Goal: Find specific page/section: Find specific page/section

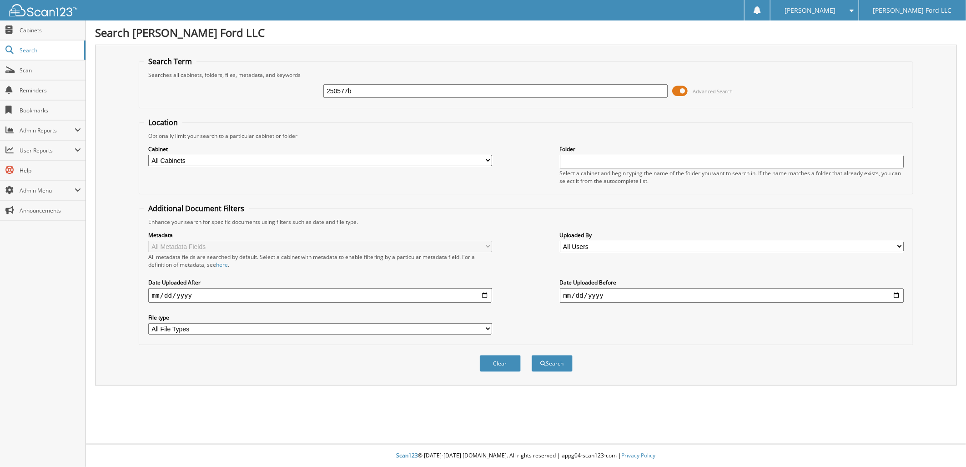
type input "250577b"
click at [532, 355] on button "Search" at bounding box center [552, 363] width 41 height 17
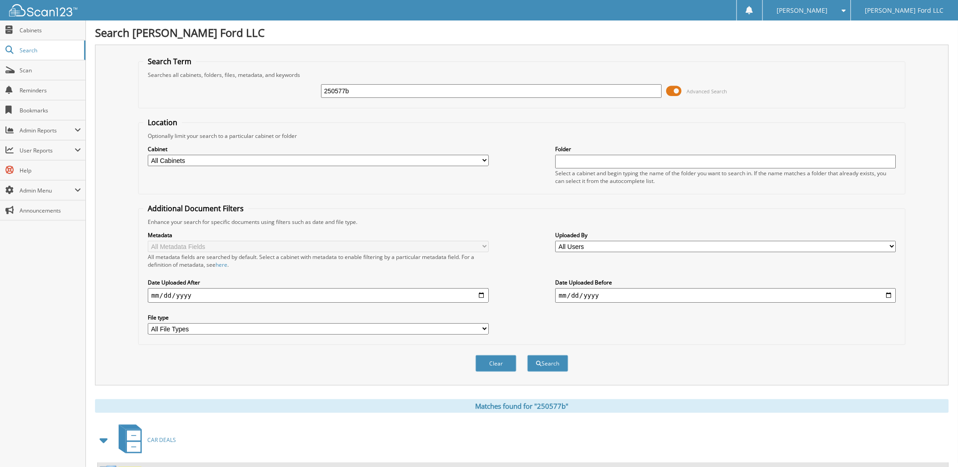
scroll to position [33, 0]
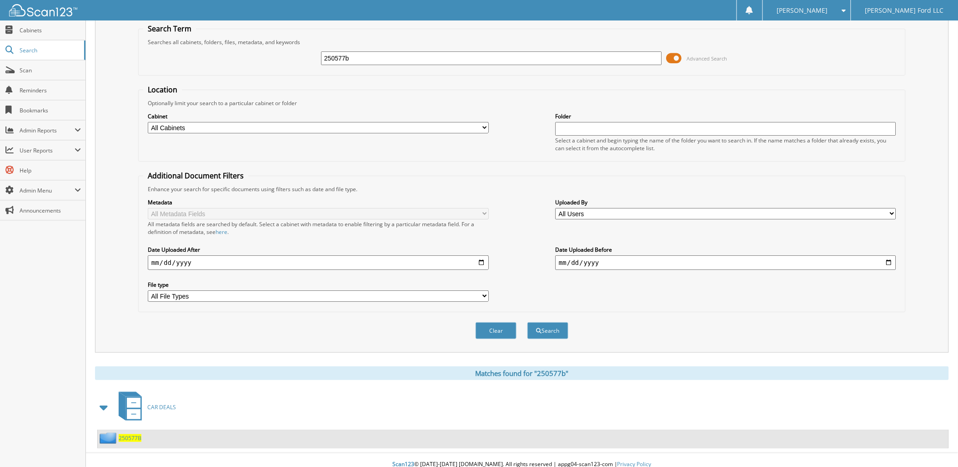
click at [137, 434] on span "250577B" at bounding box center [130, 438] width 23 height 8
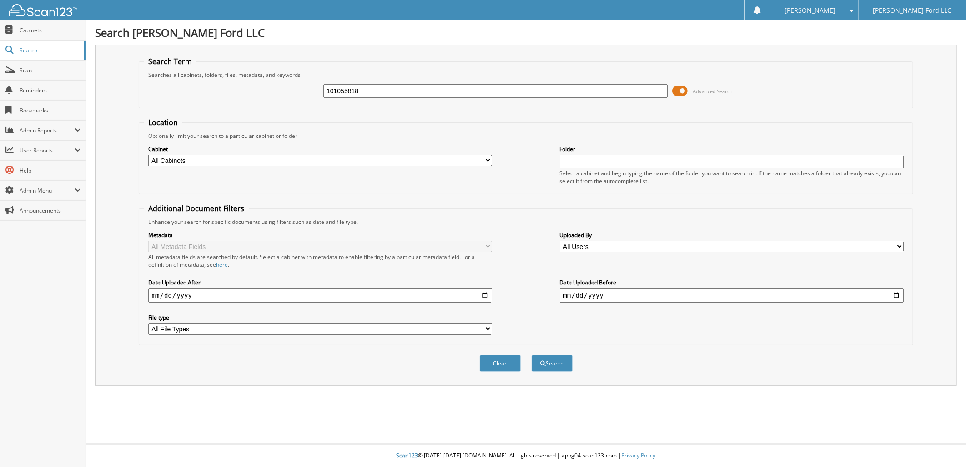
type input "101055818"
click at [532, 355] on button "Search" at bounding box center [552, 363] width 41 height 17
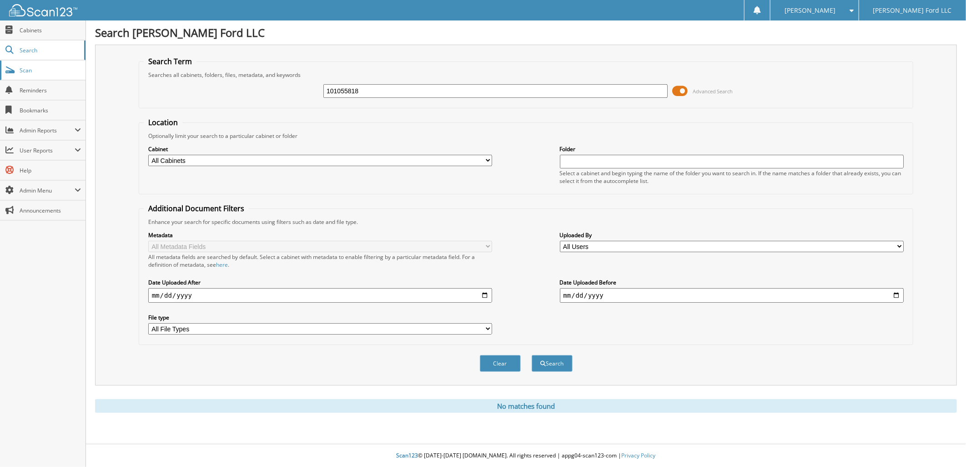
click at [32, 66] on span "Scan" at bounding box center [50, 70] width 61 height 8
